Goal: Information Seeking & Learning: Learn about a topic

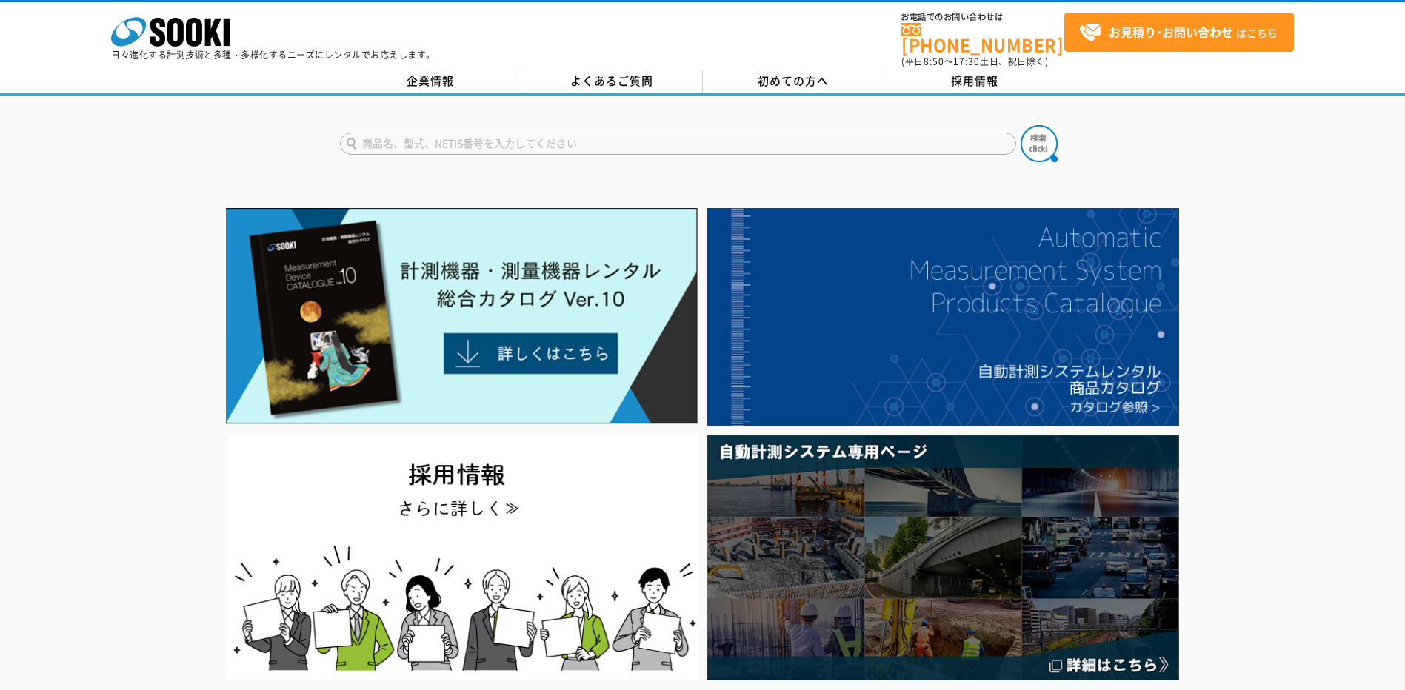
click at [448, 139] on input "text" at bounding box center [678, 144] width 676 height 22
type input "流速計"
click at [1021, 125] on button at bounding box center [1039, 143] width 37 height 37
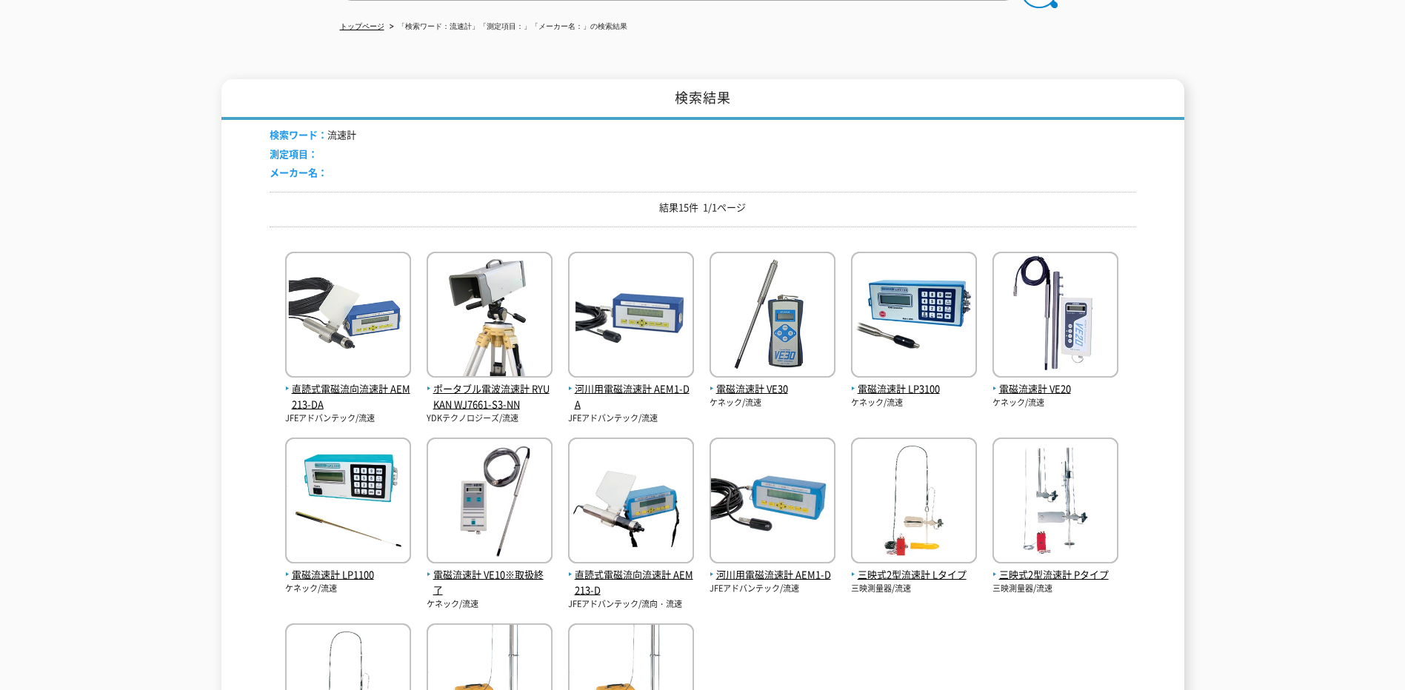
scroll to position [74, 0]
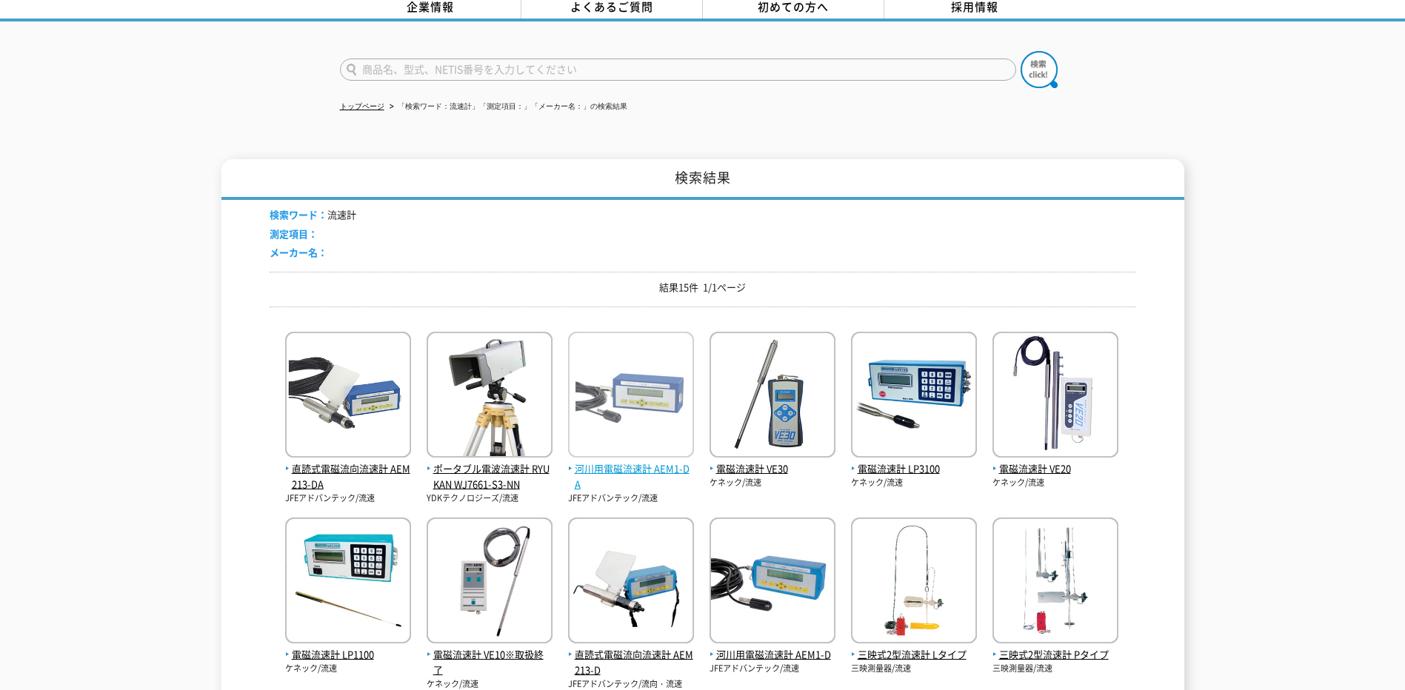
click at [602, 462] on span "河川用電磁流速計 AEM1-DA" at bounding box center [631, 476] width 126 height 31
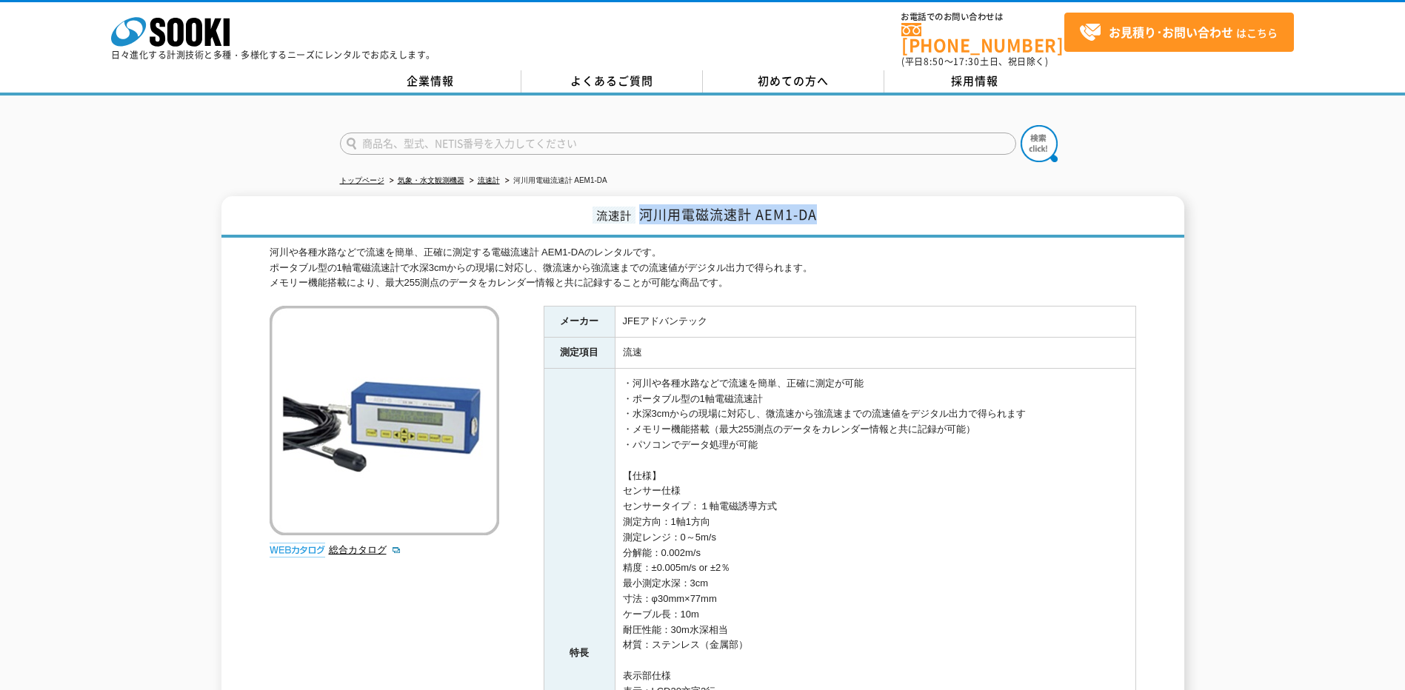
drag, startPoint x: 813, startPoint y: 207, endPoint x: 633, endPoint y: 216, distance: 181.0
click at [633, 216] on h1 "流速計 河川用電磁流速計 AEM1-DA" at bounding box center [702, 216] width 963 height 41
copy span "河川用電磁流速計 AEM1-DA"
